Goal: Information Seeking & Learning: Learn about a topic

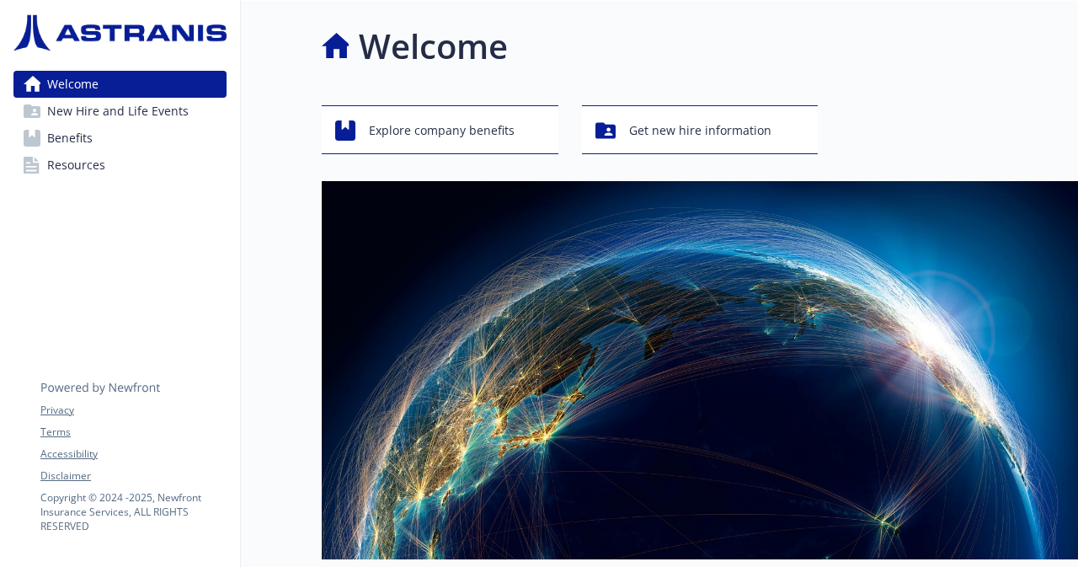
click at [98, 114] on span "New Hire and Life Events" at bounding box center [117, 111] width 141 height 27
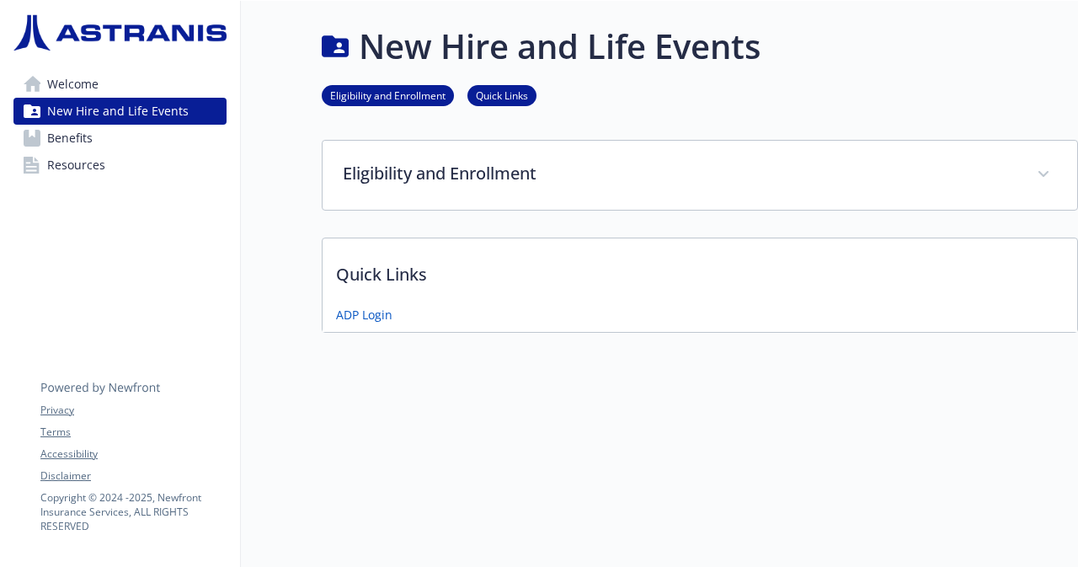
click at [81, 142] on span "Benefits" at bounding box center [69, 138] width 45 height 27
